Goal: Find specific page/section: Find specific page/section

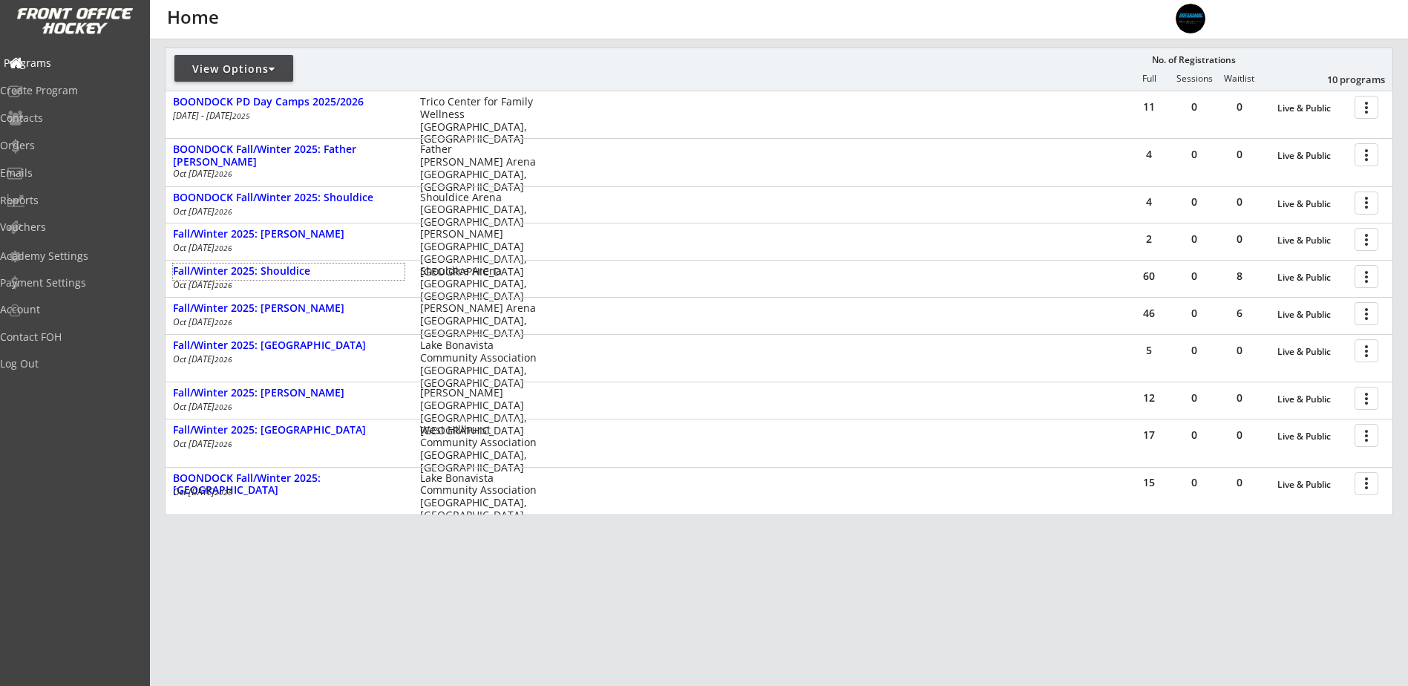
click at [48, 66] on div "Programs" at bounding box center [71, 63] width 134 height 10
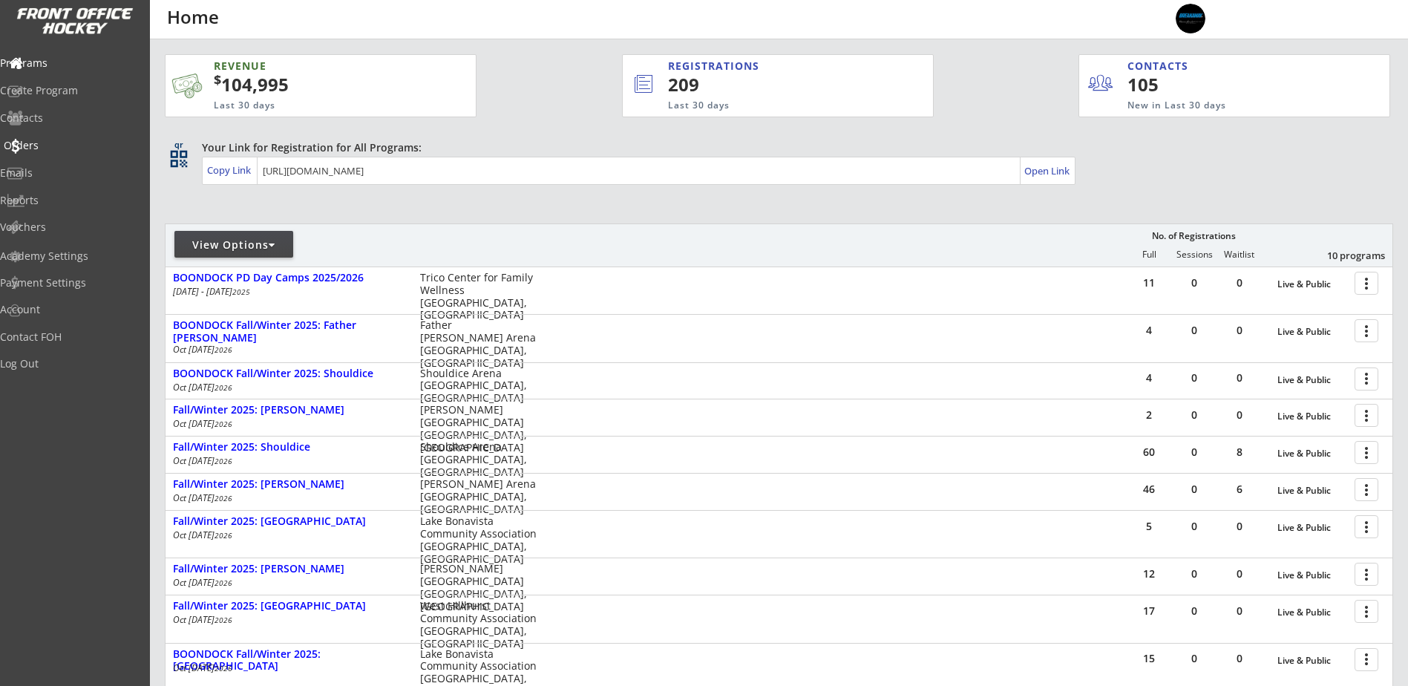
click at [62, 145] on div "Orders" at bounding box center [71, 145] width 134 height 10
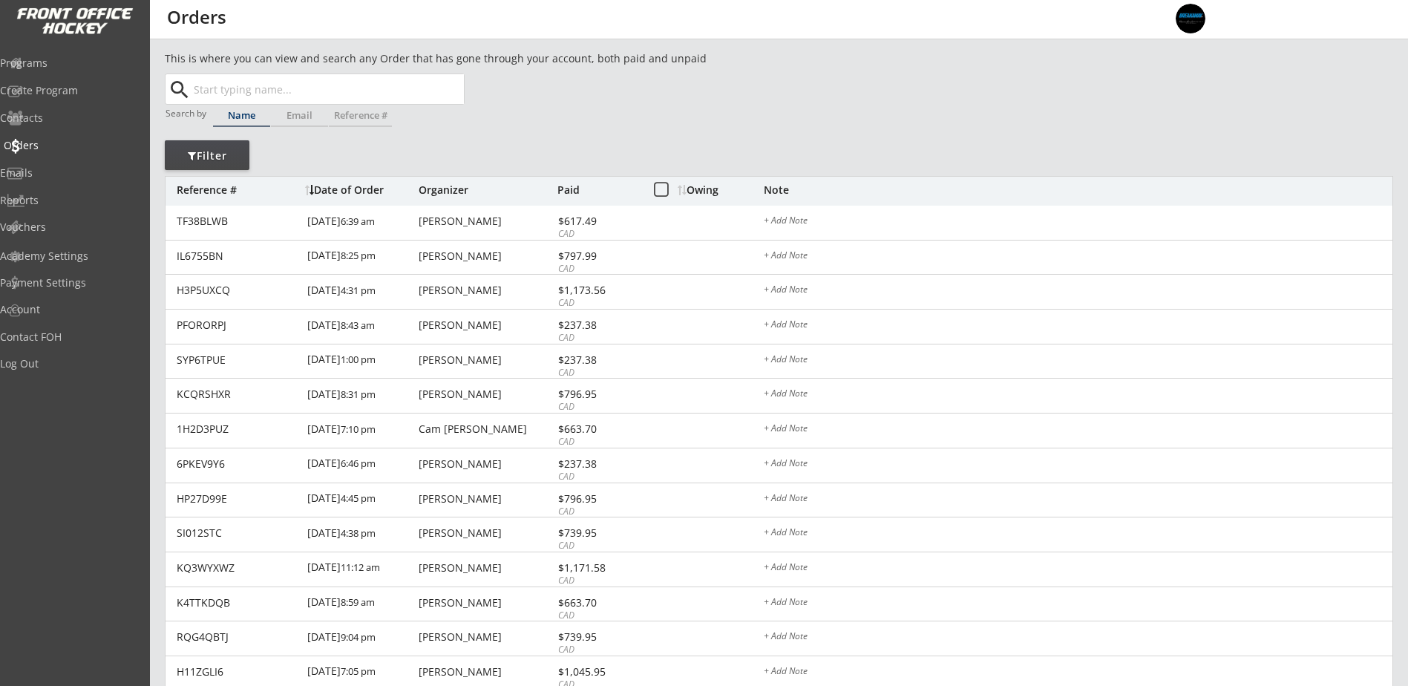
click at [62, 144] on div "Orders" at bounding box center [71, 145] width 134 height 10
click at [51, 148] on div "Orders" at bounding box center [71, 145] width 134 height 10
click at [69, 66] on div "Programs" at bounding box center [71, 63] width 134 height 10
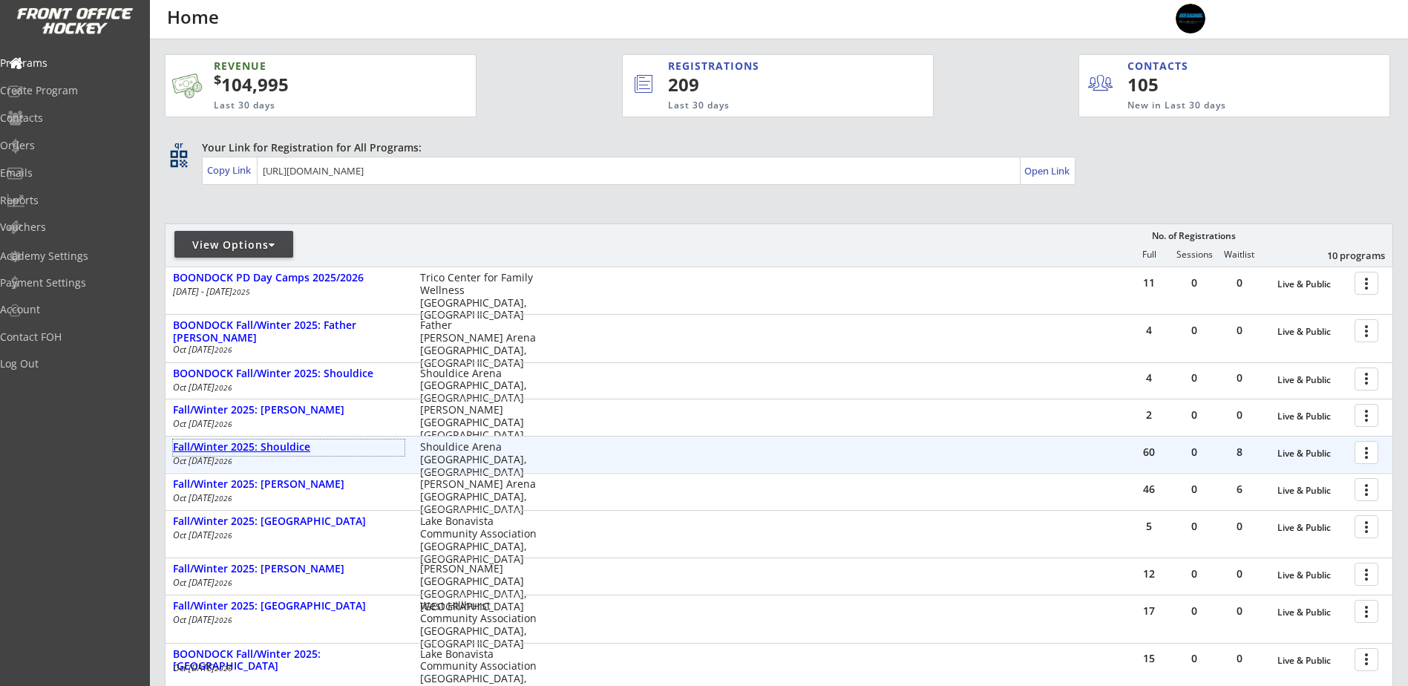
click at [288, 443] on div "Fall/Winter 2025: Shouldice" at bounding box center [289, 447] width 232 height 13
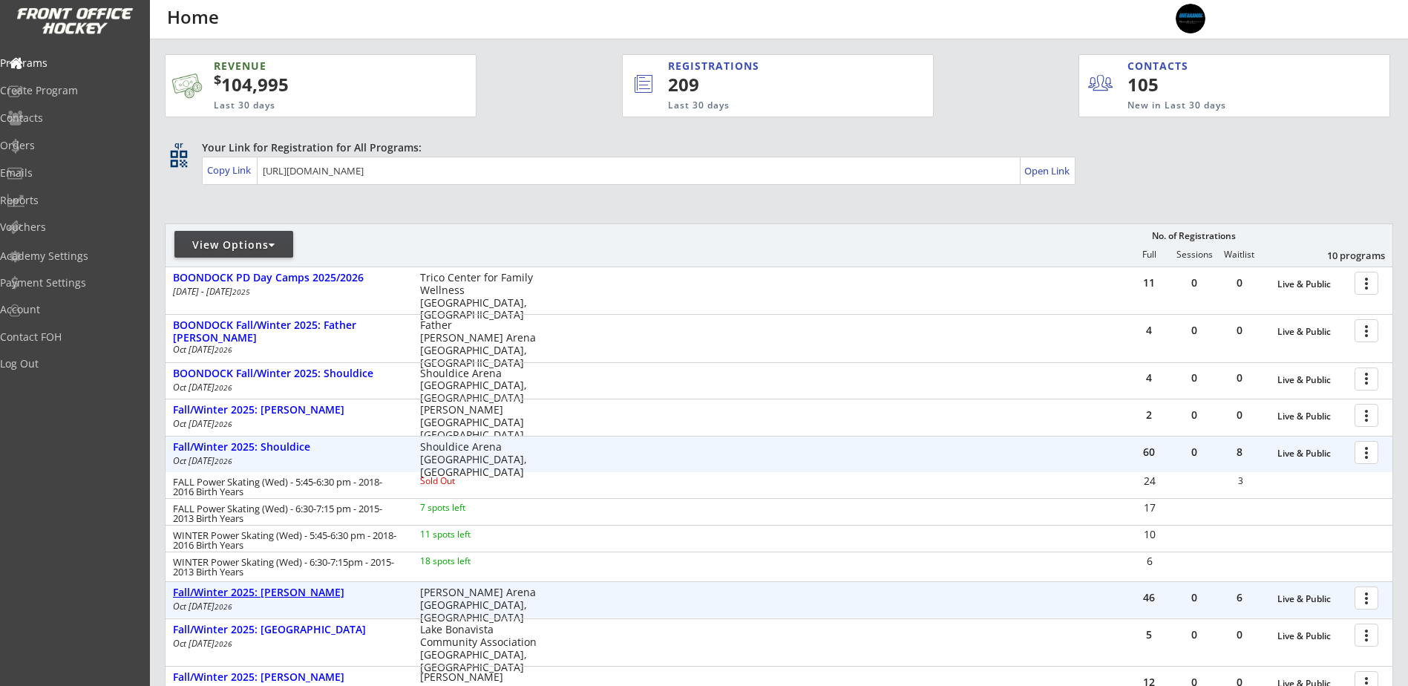
click at [312, 592] on div "Fall/Winter 2025: [PERSON_NAME]" at bounding box center [289, 592] width 232 height 13
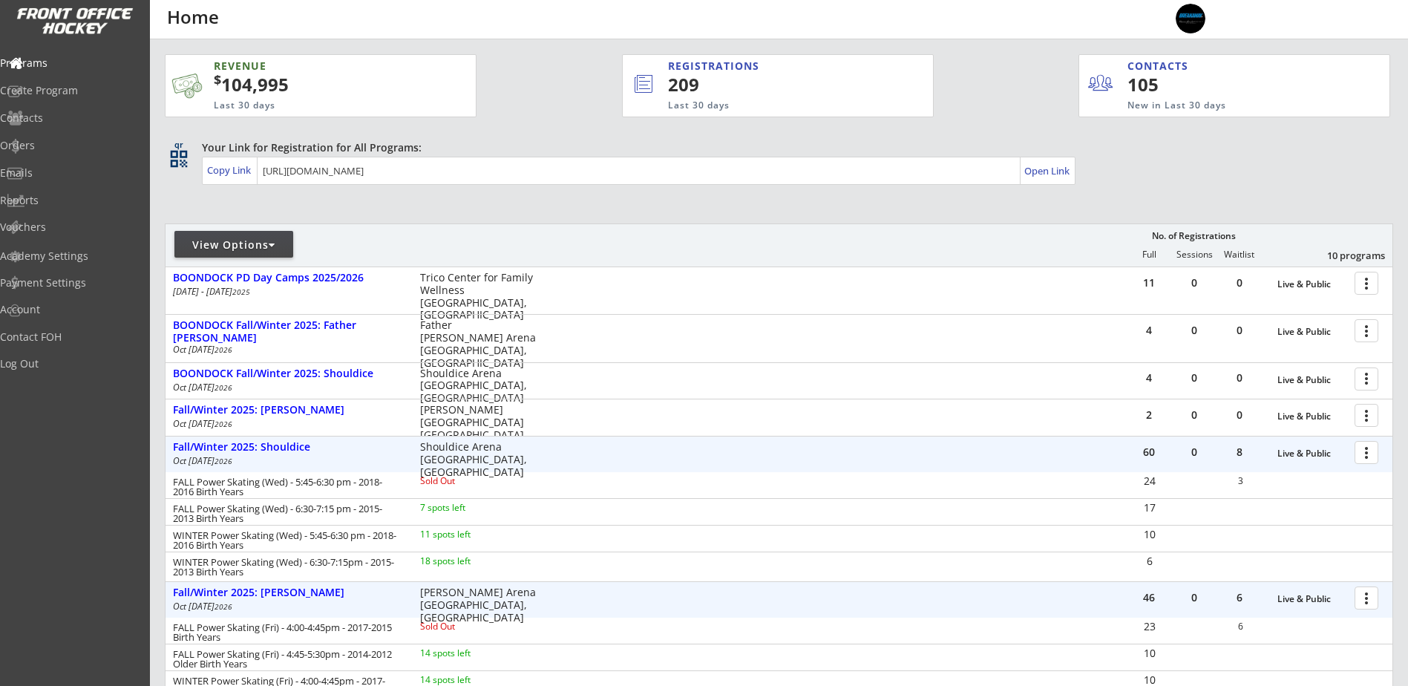
scroll to position [393, 0]
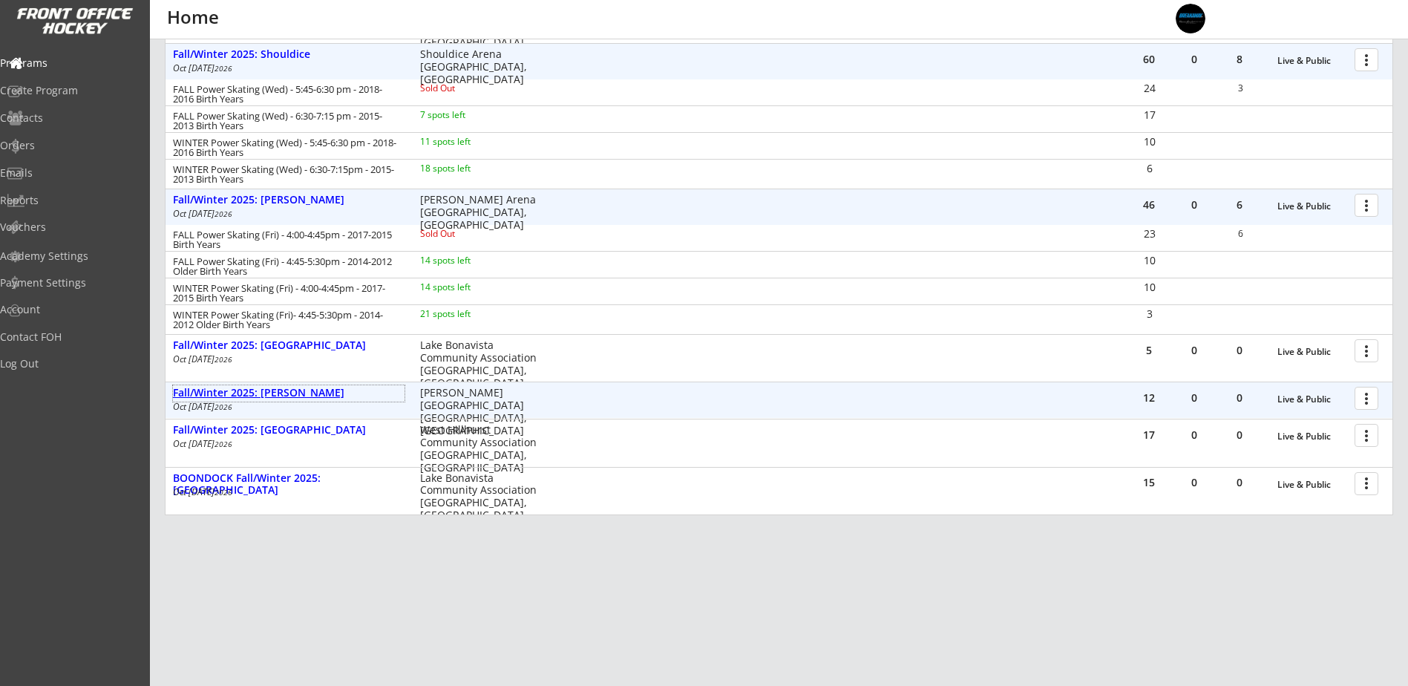
click at [315, 393] on div "Fall/Winter 2025: [PERSON_NAME]" at bounding box center [289, 393] width 232 height 13
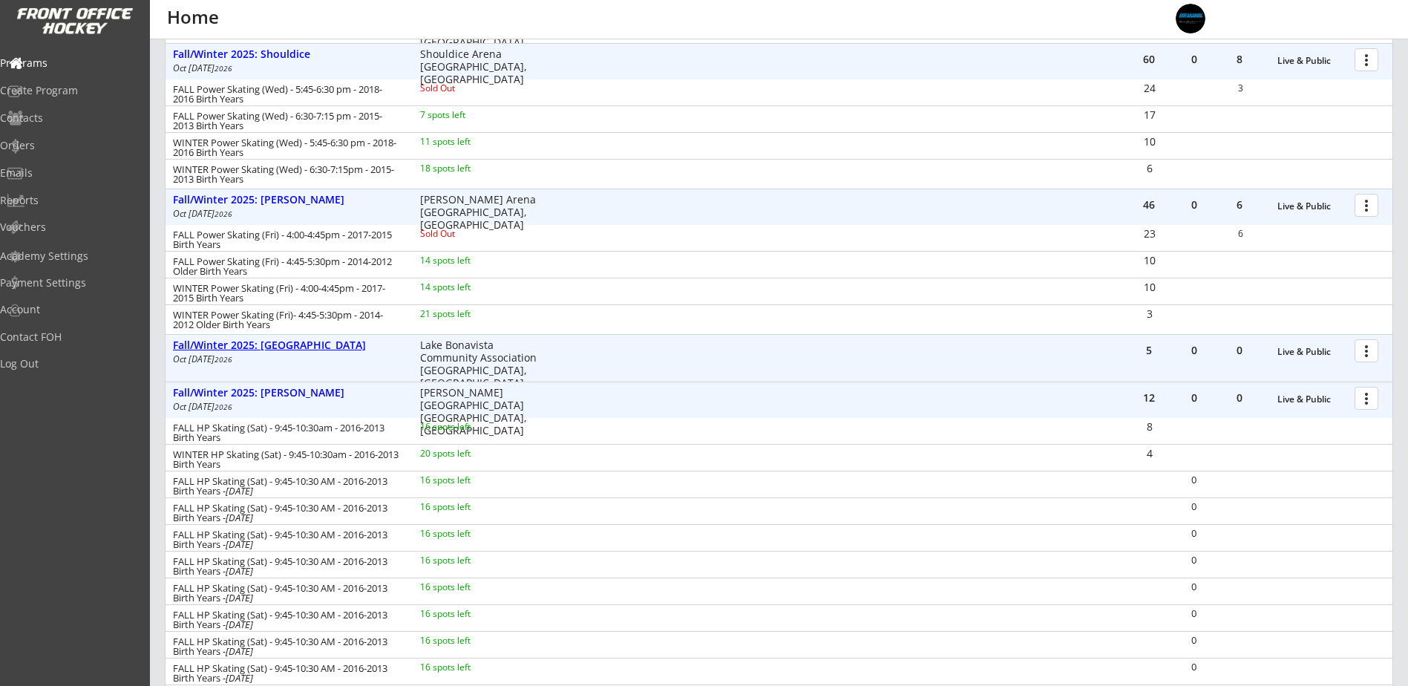
scroll to position [46, 0]
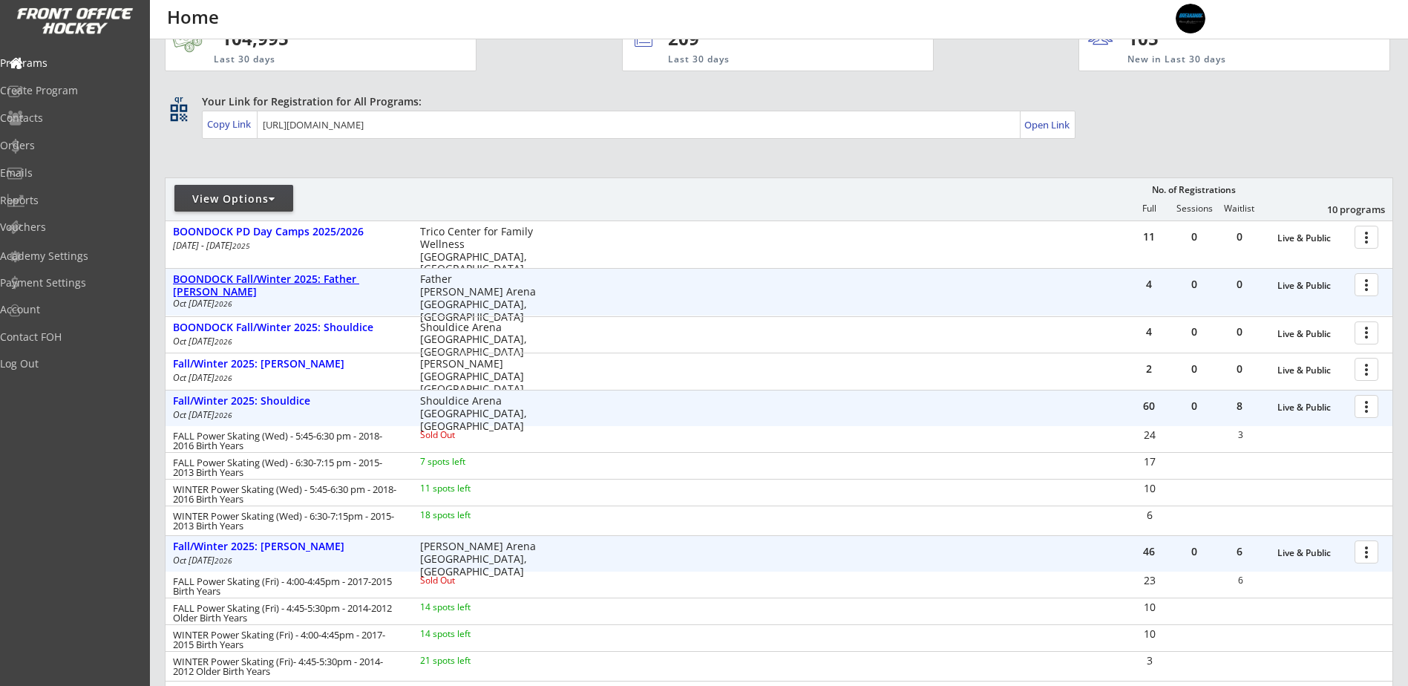
click at [365, 278] on div "BOONDOCK Fall/Winter 2025: Father [PERSON_NAME]" at bounding box center [289, 285] width 232 height 25
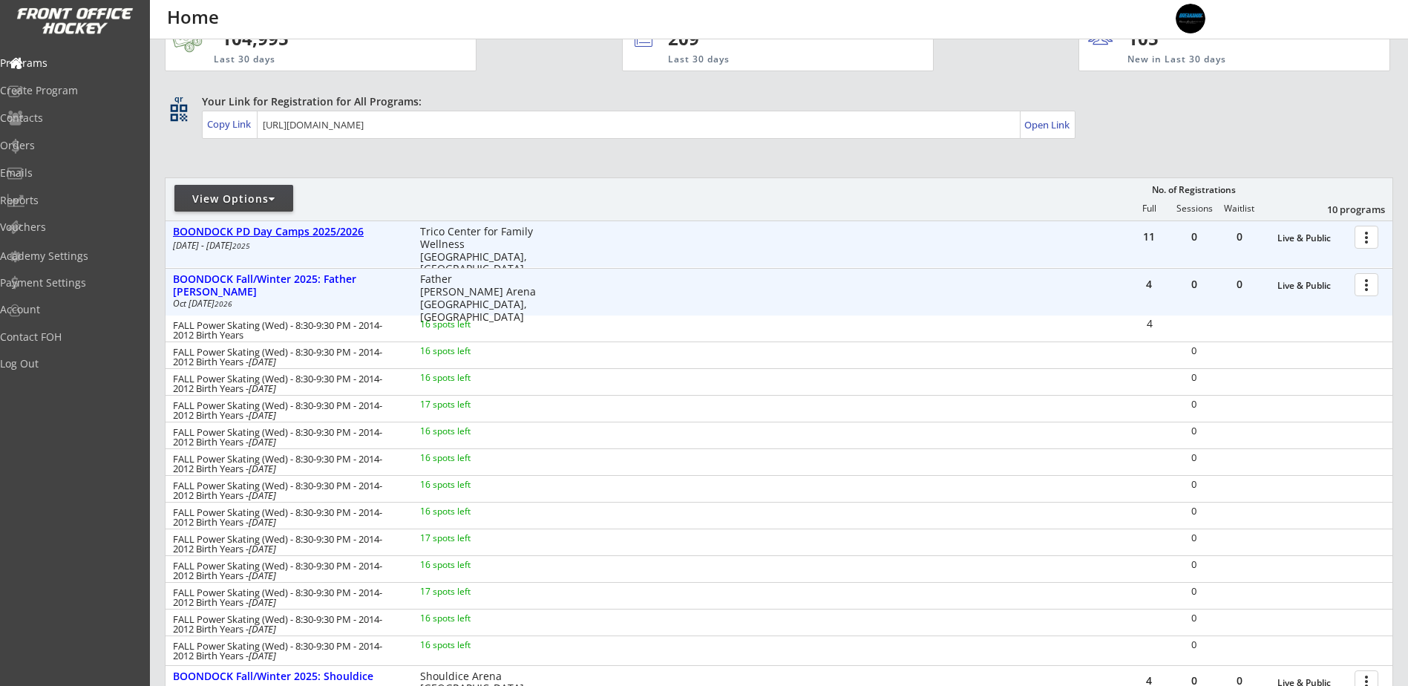
click at [343, 237] on div "BOONDOCK PD Day Camps 2025/2026" at bounding box center [289, 232] width 232 height 13
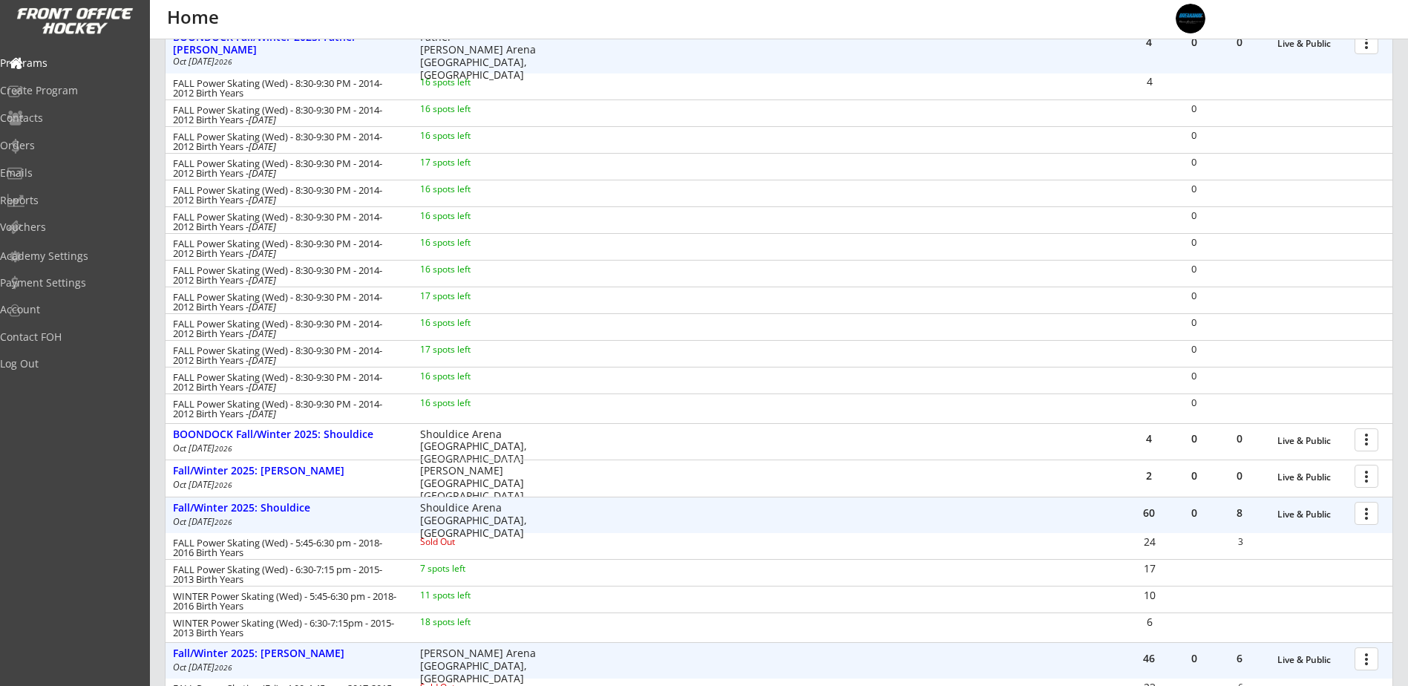
scroll to position [393, 0]
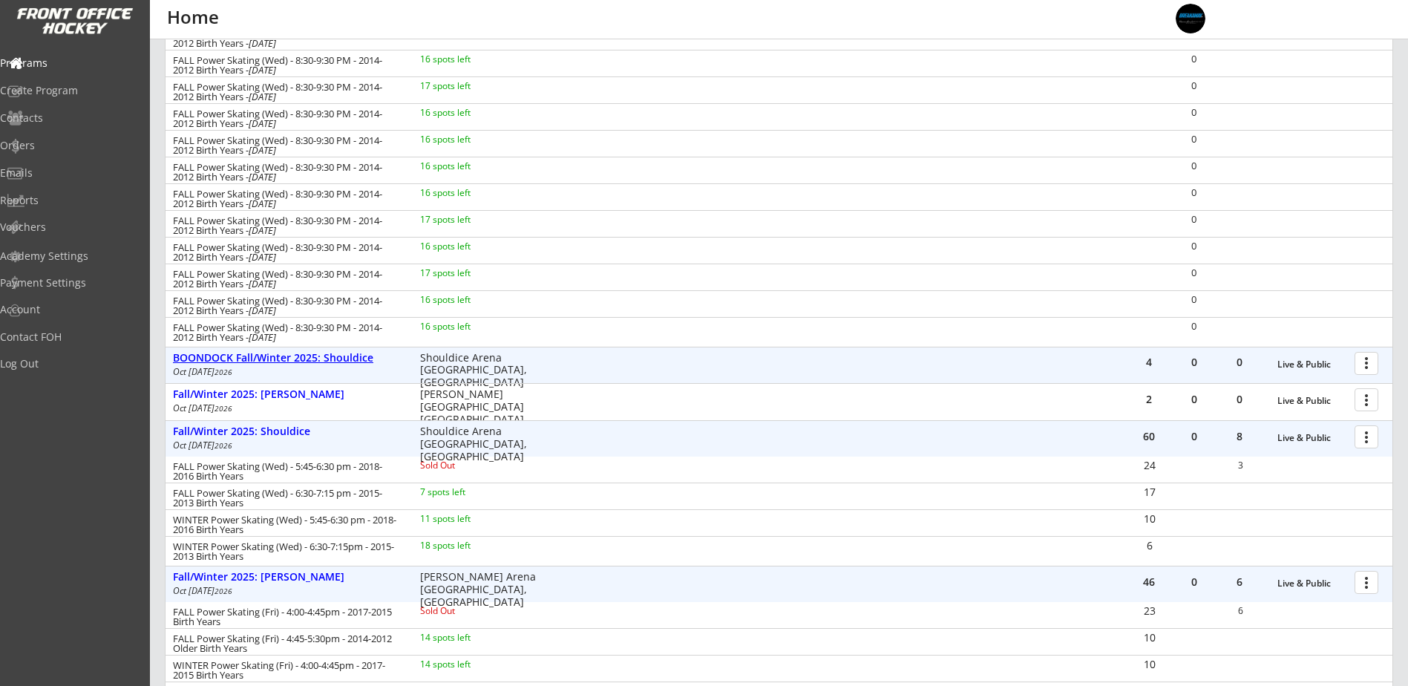
click at [339, 356] on div "BOONDOCK Fall/Winter 2025: Shouldice" at bounding box center [289, 358] width 232 height 13
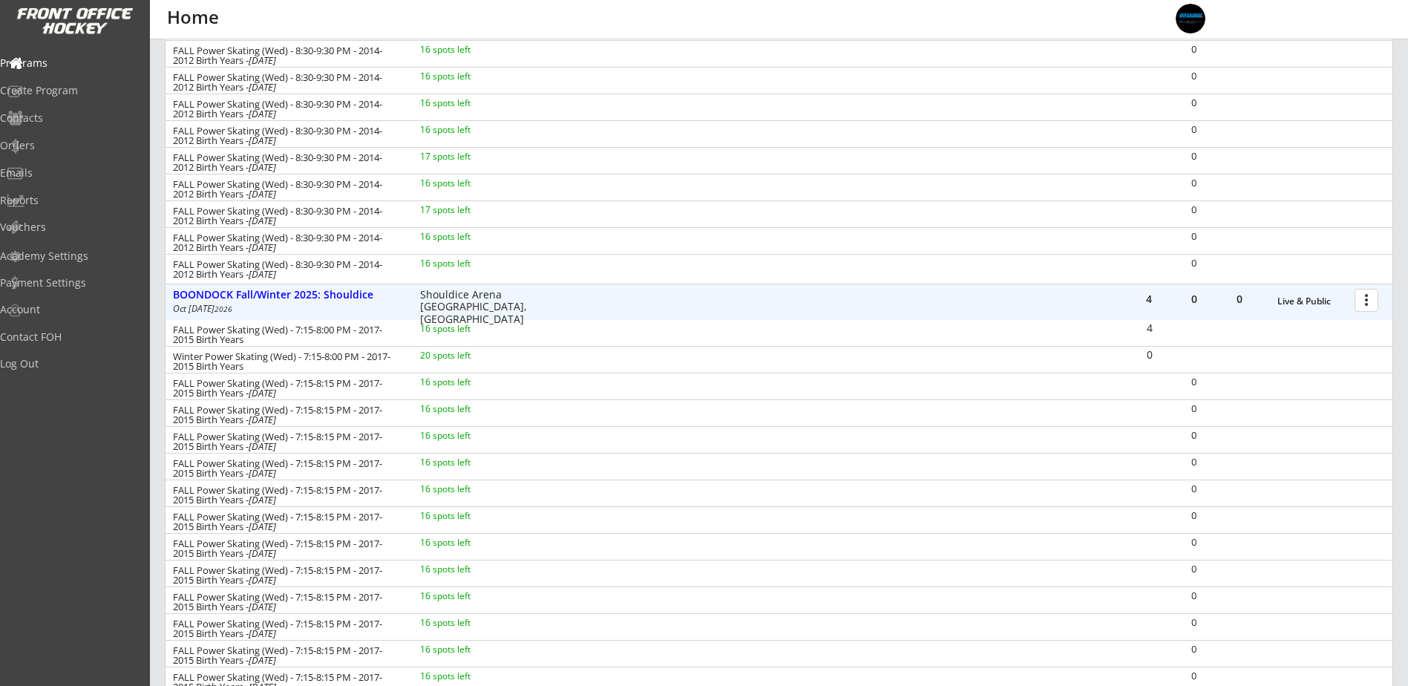
scroll to position [566, 0]
